Goal: Task Accomplishment & Management: Use online tool/utility

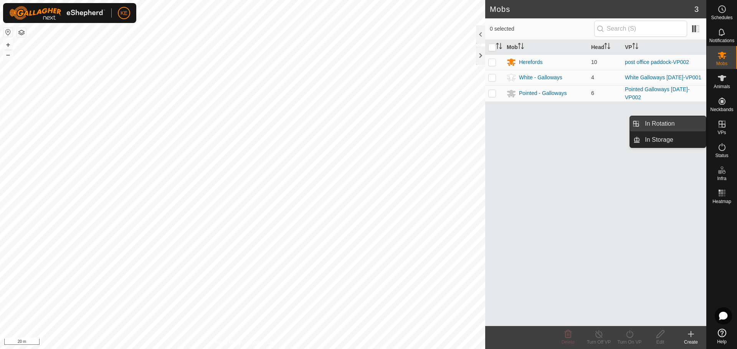
drag, startPoint x: 704, startPoint y: 127, endPoint x: 679, endPoint y: 127, distance: 24.9
click at [679, 127] on link "In Rotation" at bounding box center [673, 123] width 66 height 15
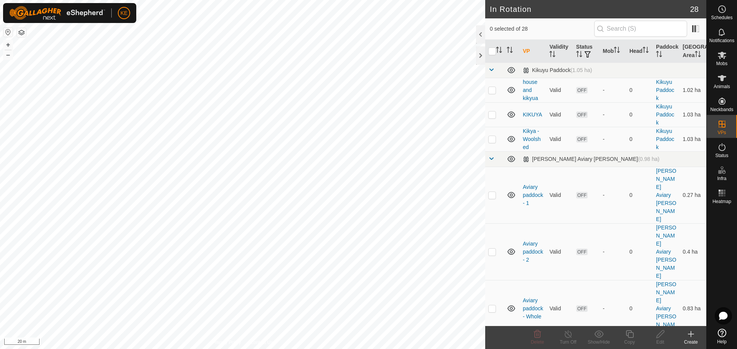
checkbox input "true"
click at [629, 336] on icon at bounding box center [630, 334] width 10 height 9
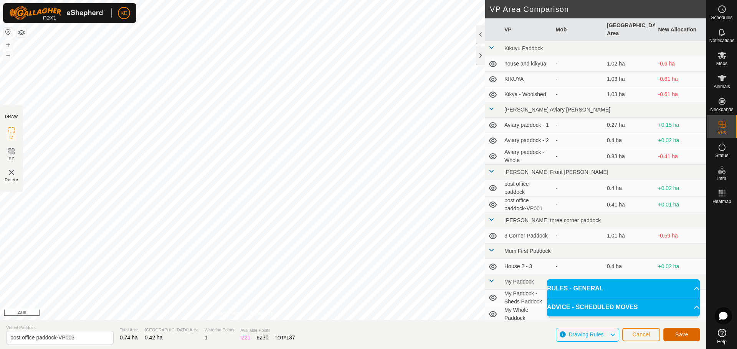
click at [674, 335] on button "Save" at bounding box center [681, 334] width 37 height 13
